Goal: Task Accomplishment & Management: Manage account settings

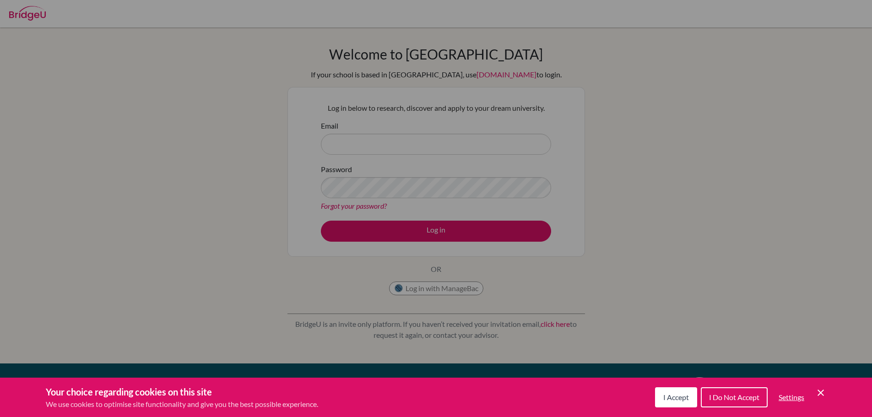
click at [678, 398] on span "I Accept" at bounding box center [676, 397] width 26 height 9
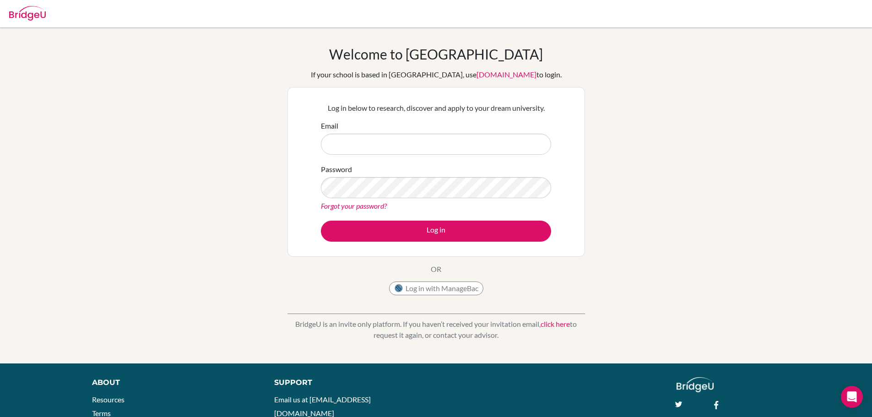
click at [332, 130] on label "Email" at bounding box center [329, 125] width 17 height 11
click at [332, 134] on input "Email" at bounding box center [436, 144] width 230 height 21
click at [344, 143] on input "Email" at bounding box center [436, 144] width 230 height 21
drag, startPoint x: 406, startPoint y: 75, endPoint x: 399, endPoint y: 74, distance: 6.9
click at [357, 207] on link "Forgot your password?" at bounding box center [354, 205] width 66 height 9
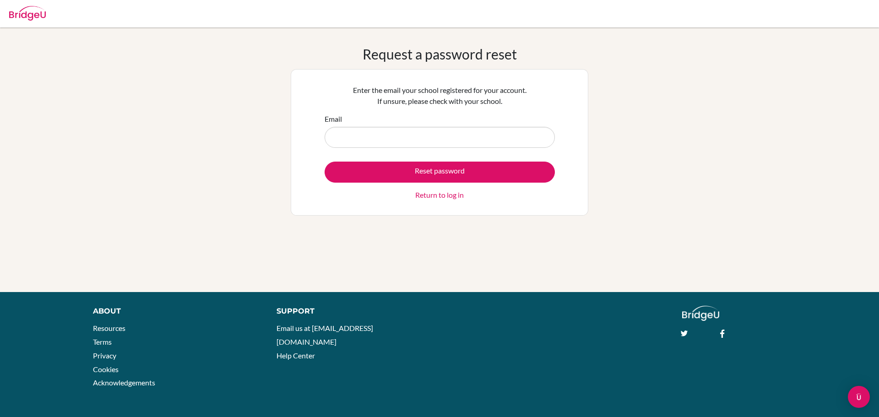
click at [390, 142] on input "Email" at bounding box center [440, 137] width 230 height 21
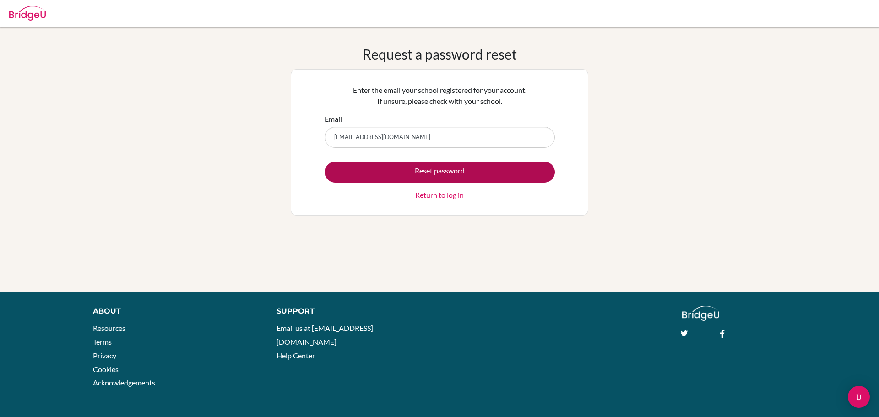
type input "rsimon@mischool.edu.ph"
click at [402, 173] on button "Reset password" at bounding box center [440, 172] width 230 height 21
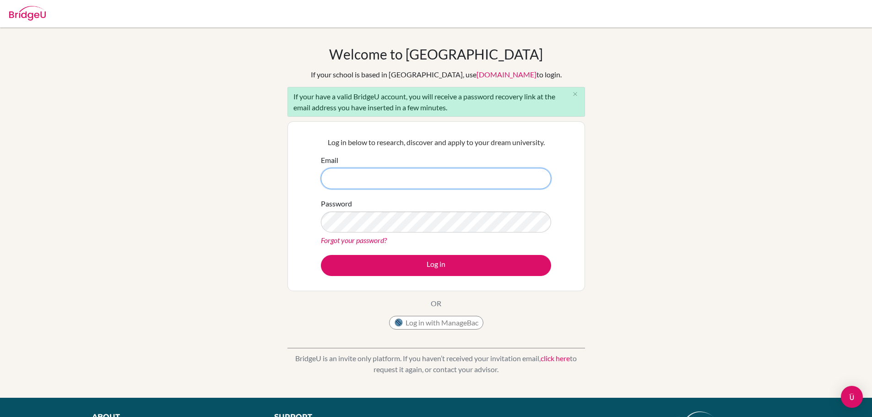
click at [356, 179] on input "Email" at bounding box center [436, 178] width 230 height 21
type input "rsimon@mischool.edu.ph"
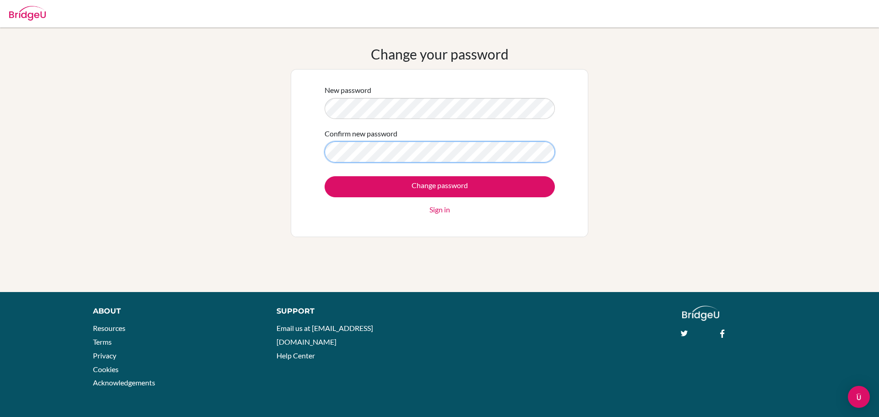
click at [325, 176] on input "Change password" at bounding box center [440, 186] width 230 height 21
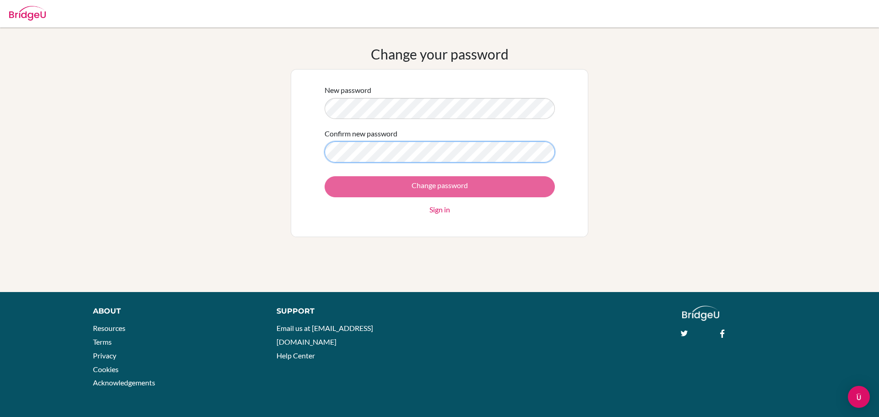
click at [283, 151] on div "Change your password New password Confirm new password Change password Sign in" at bounding box center [439, 160] width 879 height 228
click at [320, 113] on div "New password Confirm new password Change password Sign in" at bounding box center [440, 153] width 242 height 149
click at [631, 169] on div "Change your password New password Confirm new password Change password Sign in" at bounding box center [439, 160] width 879 height 228
click at [434, 210] on link "Sign in" at bounding box center [440, 209] width 21 height 11
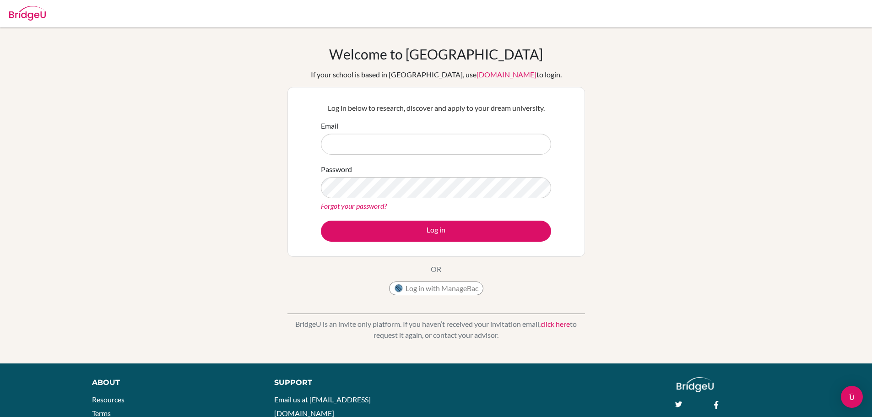
click at [385, 151] on input "Email" at bounding box center [436, 144] width 230 height 21
type input "[EMAIL_ADDRESS][DOMAIN_NAME]"
click at [367, 206] on link "Forgot your password?" at bounding box center [354, 205] width 66 height 9
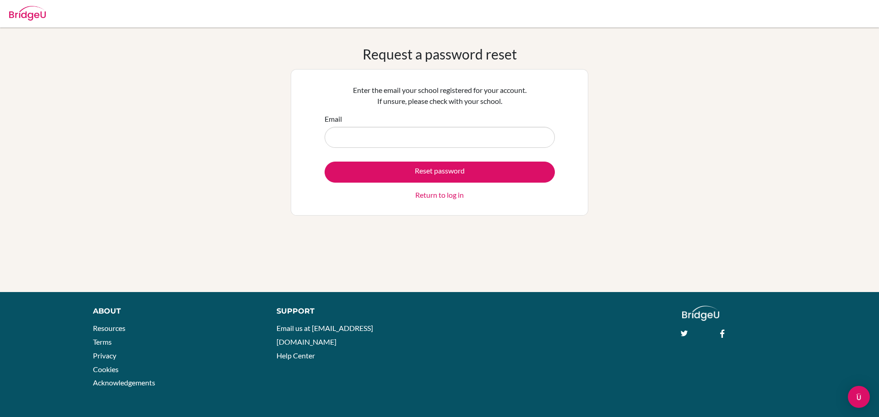
click at [436, 136] on input "Email" at bounding box center [440, 137] width 230 height 21
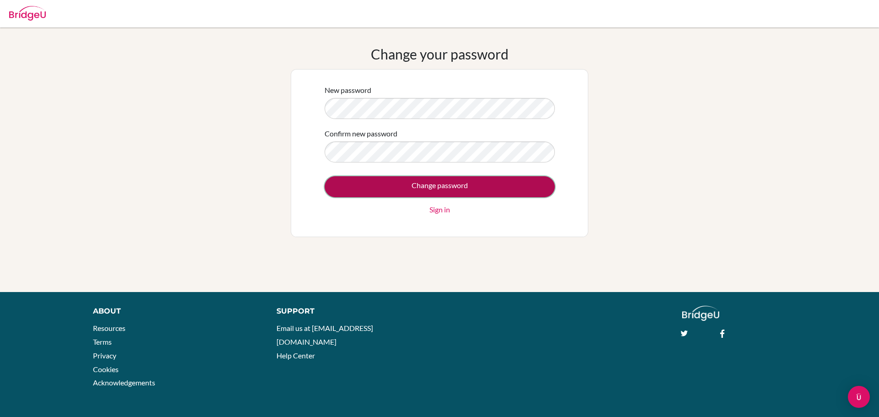
click at [476, 185] on input "Change password" at bounding box center [440, 186] width 230 height 21
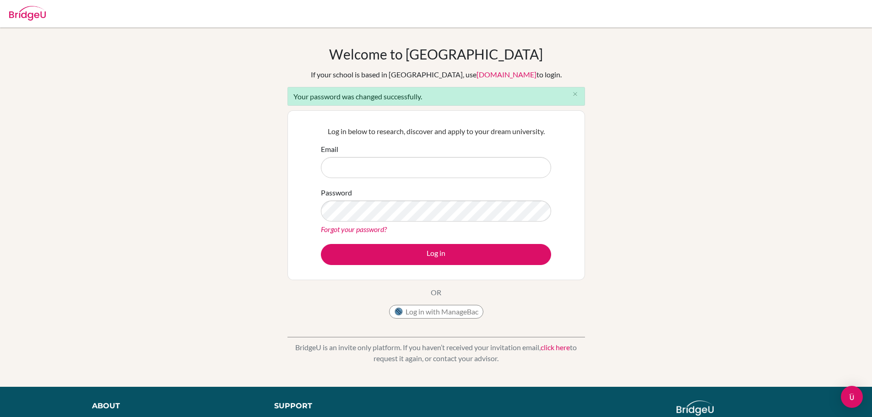
click at [448, 147] on div "Email" at bounding box center [436, 161] width 230 height 34
click at [435, 169] on input "Email" at bounding box center [436, 167] width 230 height 21
type input "rsimon@mischool.edu.ph"
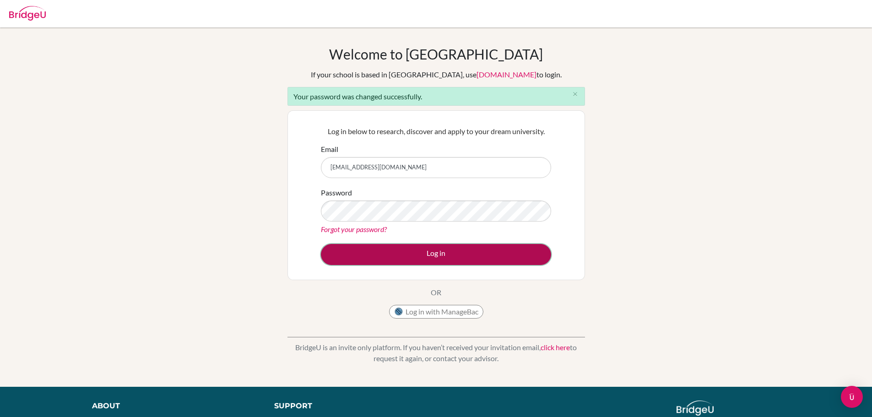
click at [439, 252] on button "Log in" at bounding box center [436, 254] width 230 height 21
